Goal: Find specific page/section

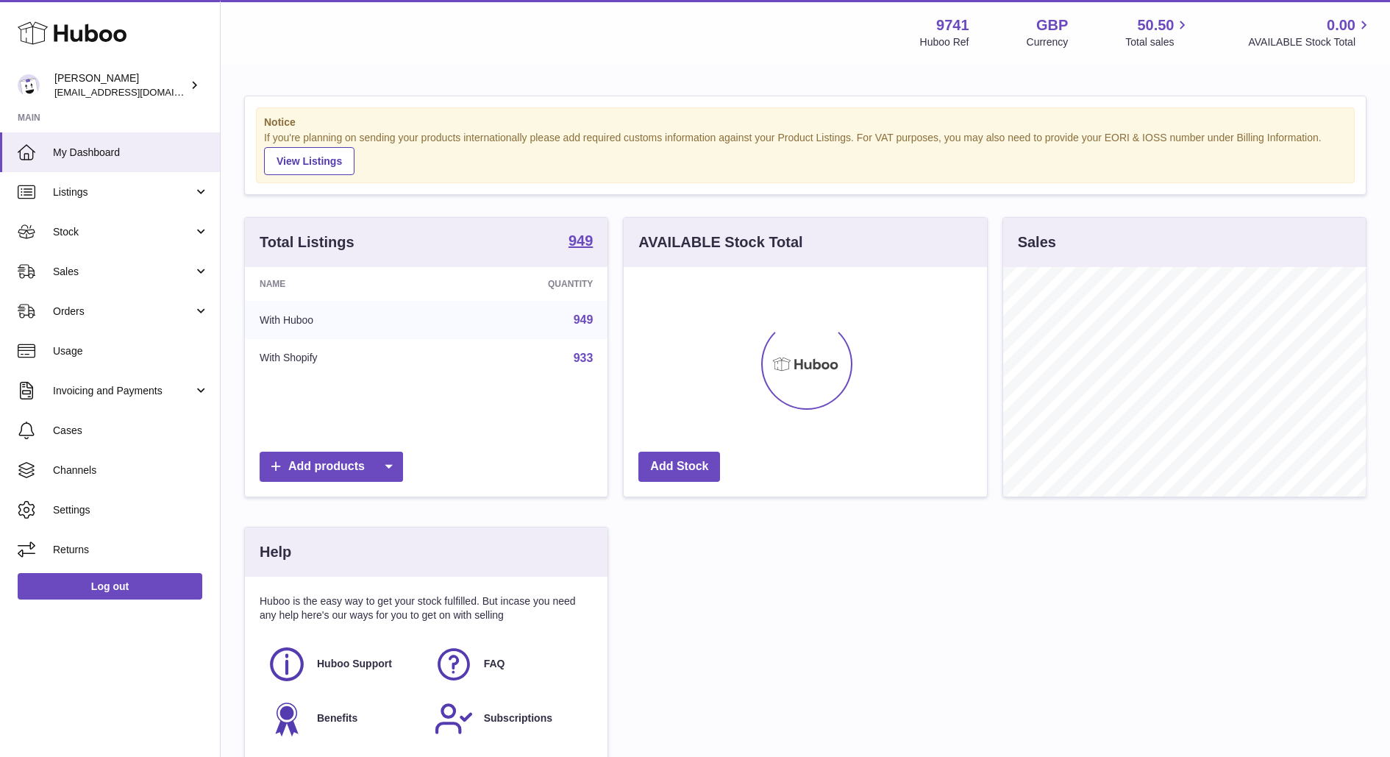
scroll to position [229, 363]
click at [93, 274] on span "Sales" at bounding box center [123, 272] width 141 height 14
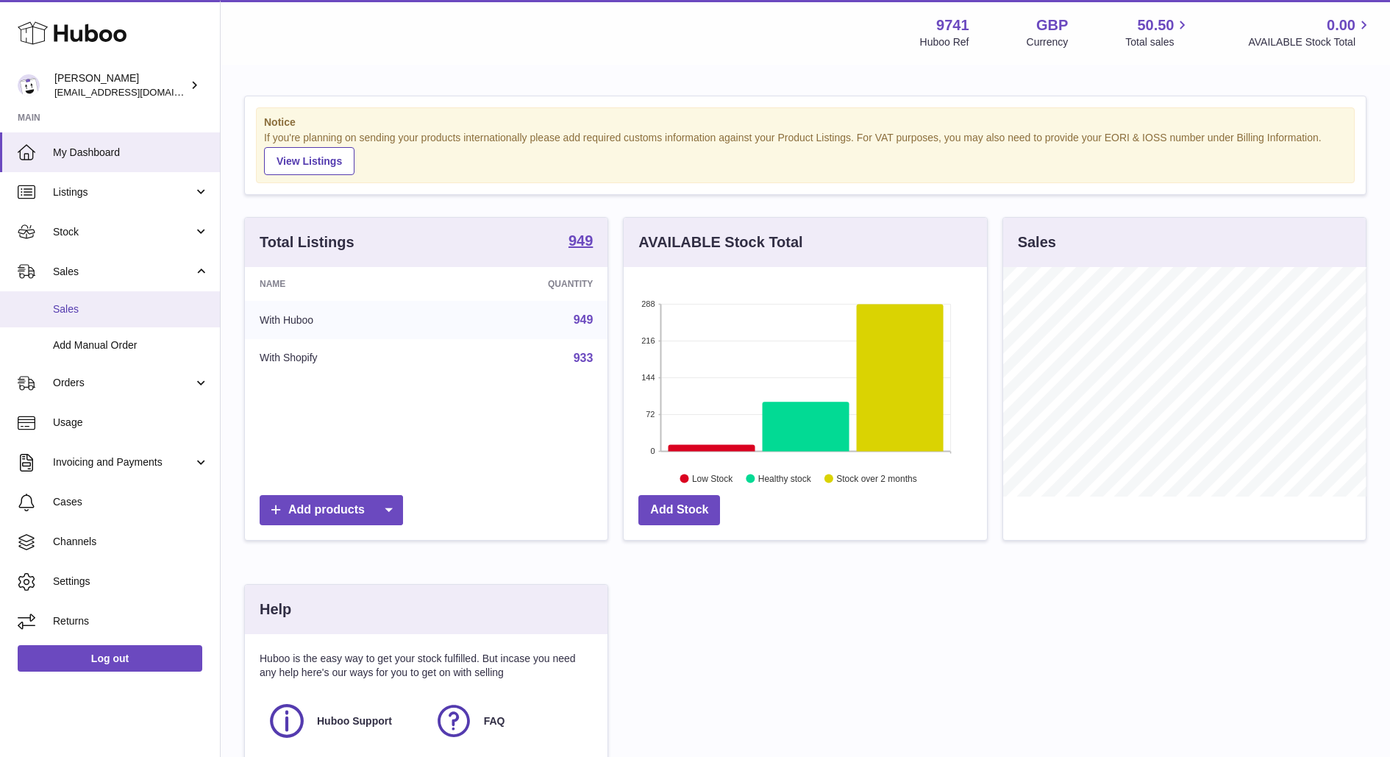
click at [86, 313] on span "Sales" at bounding box center [131, 309] width 156 height 14
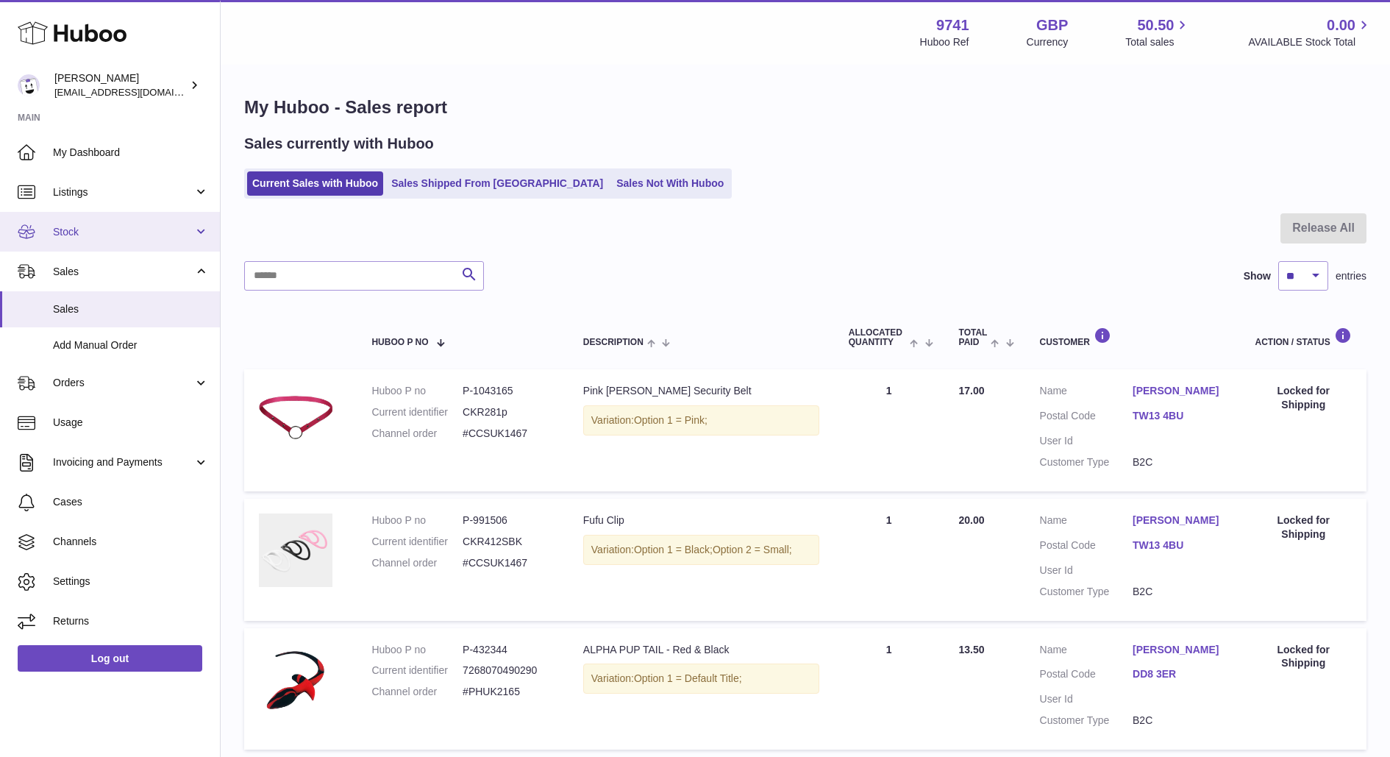
click at [50, 232] on link "Stock" at bounding box center [110, 232] width 220 height 40
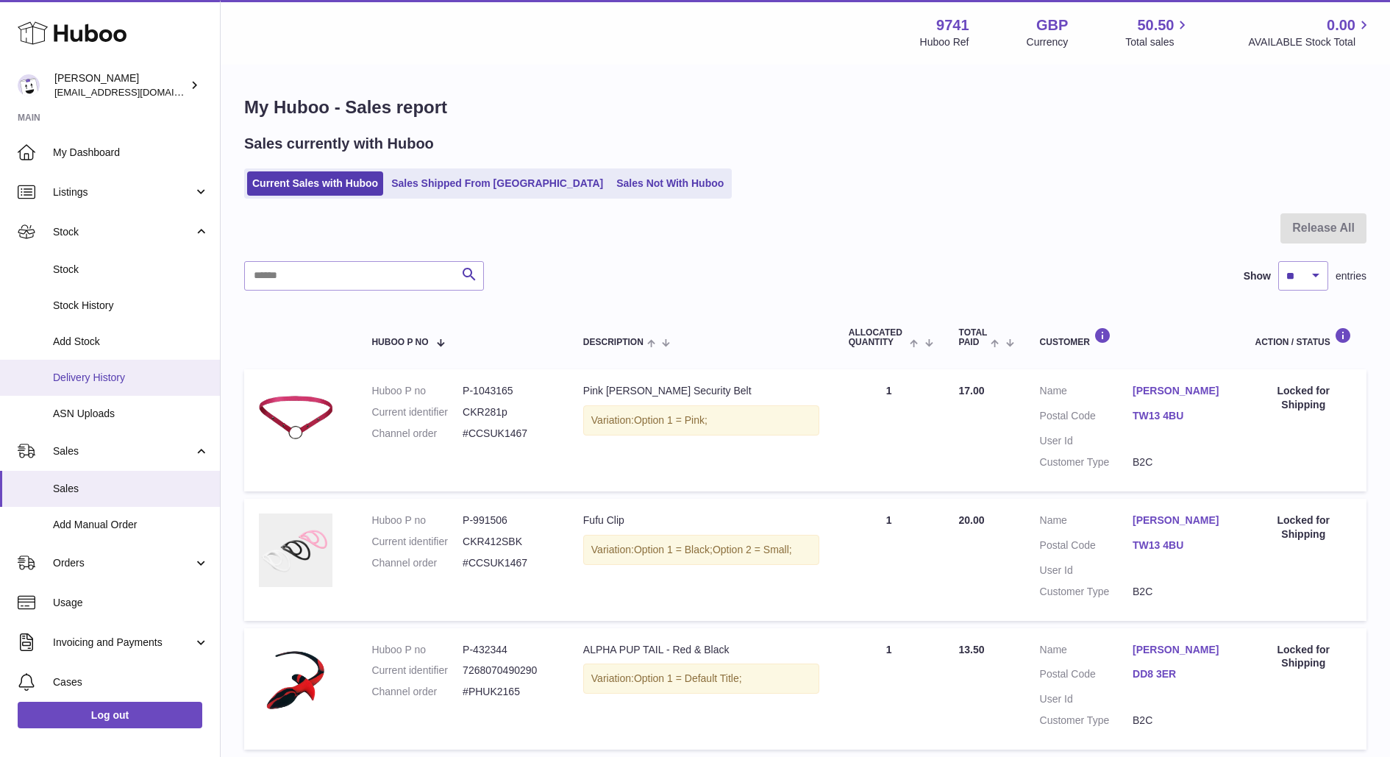
click at [93, 371] on span "Delivery History" at bounding box center [131, 378] width 156 height 14
